Goal: Find specific page/section: Find specific page/section

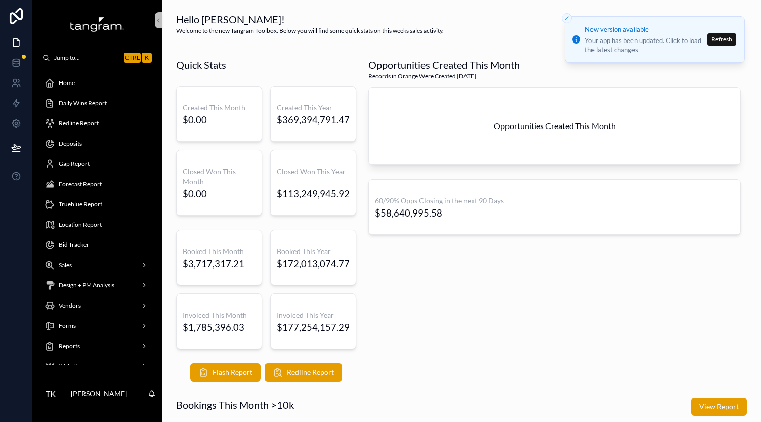
click at [71, 188] on span "Forecast Report" at bounding box center [80, 184] width 43 height 8
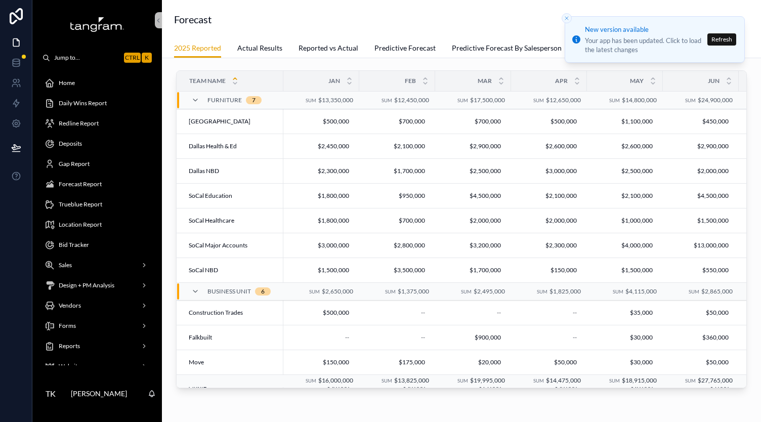
click at [264, 59] on div "Team Name Jan Feb Mar Apr May Jun [DATE] Aug Sep Oct Nov Dec Total Furniture 7 …" at bounding box center [461, 259] width 599 height 403
click at [266, 39] on link "Actual Results" at bounding box center [259, 49] width 45 height 20
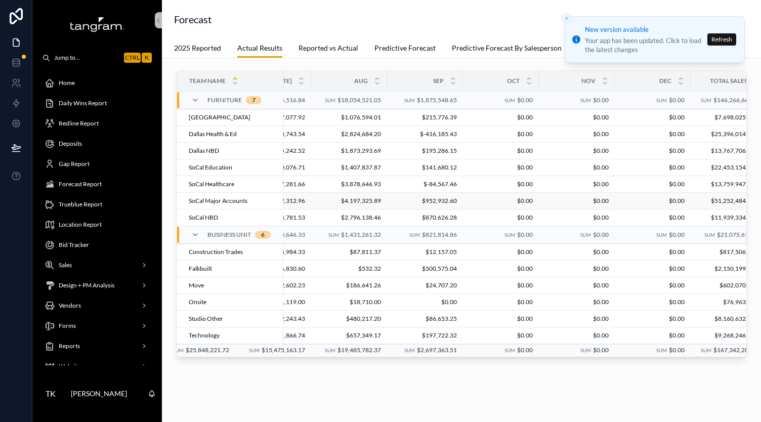
scroll to position [0, 532]
